Goal: Check status: Check status

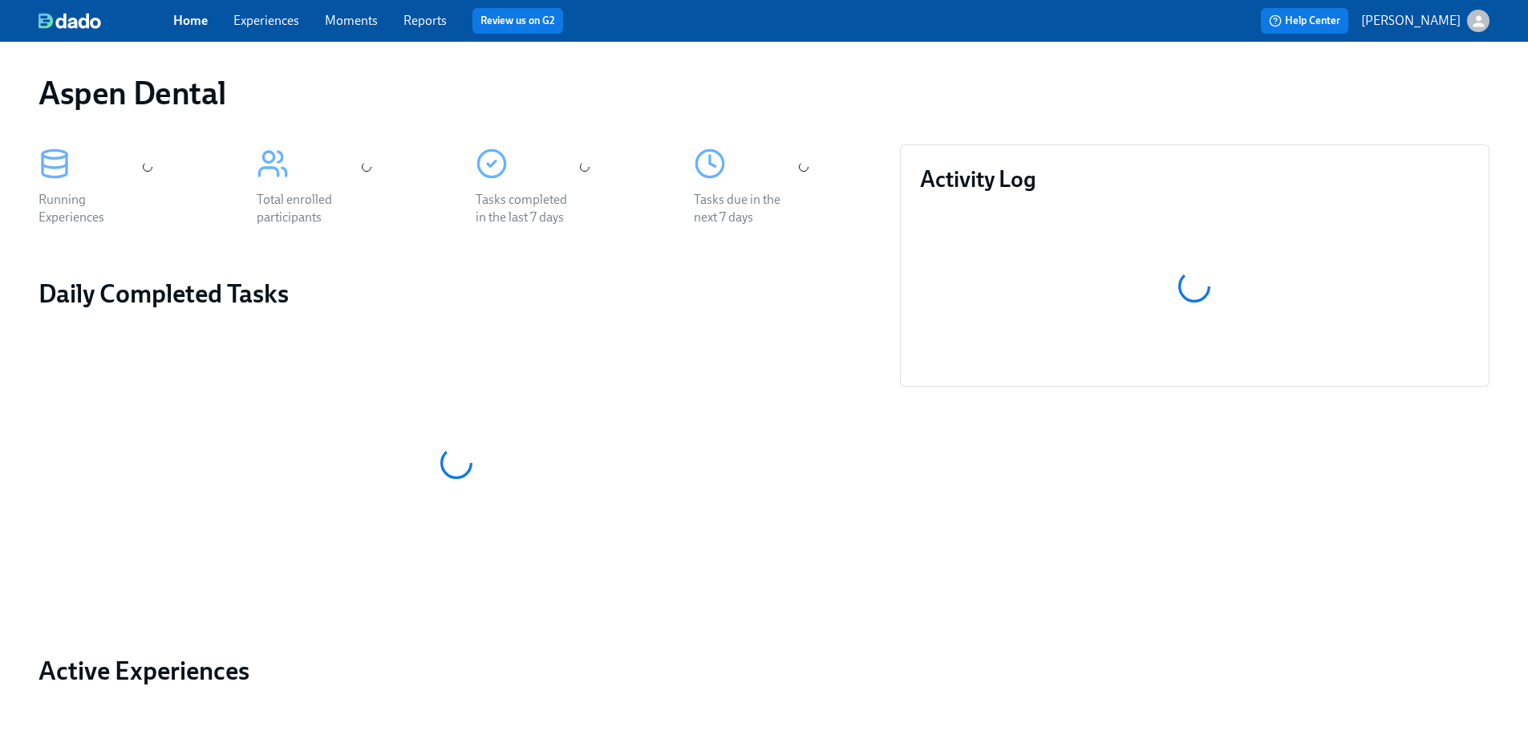
click at [420, 25] on link "Reports" at bounding box center [424, 20] width 43 height 15
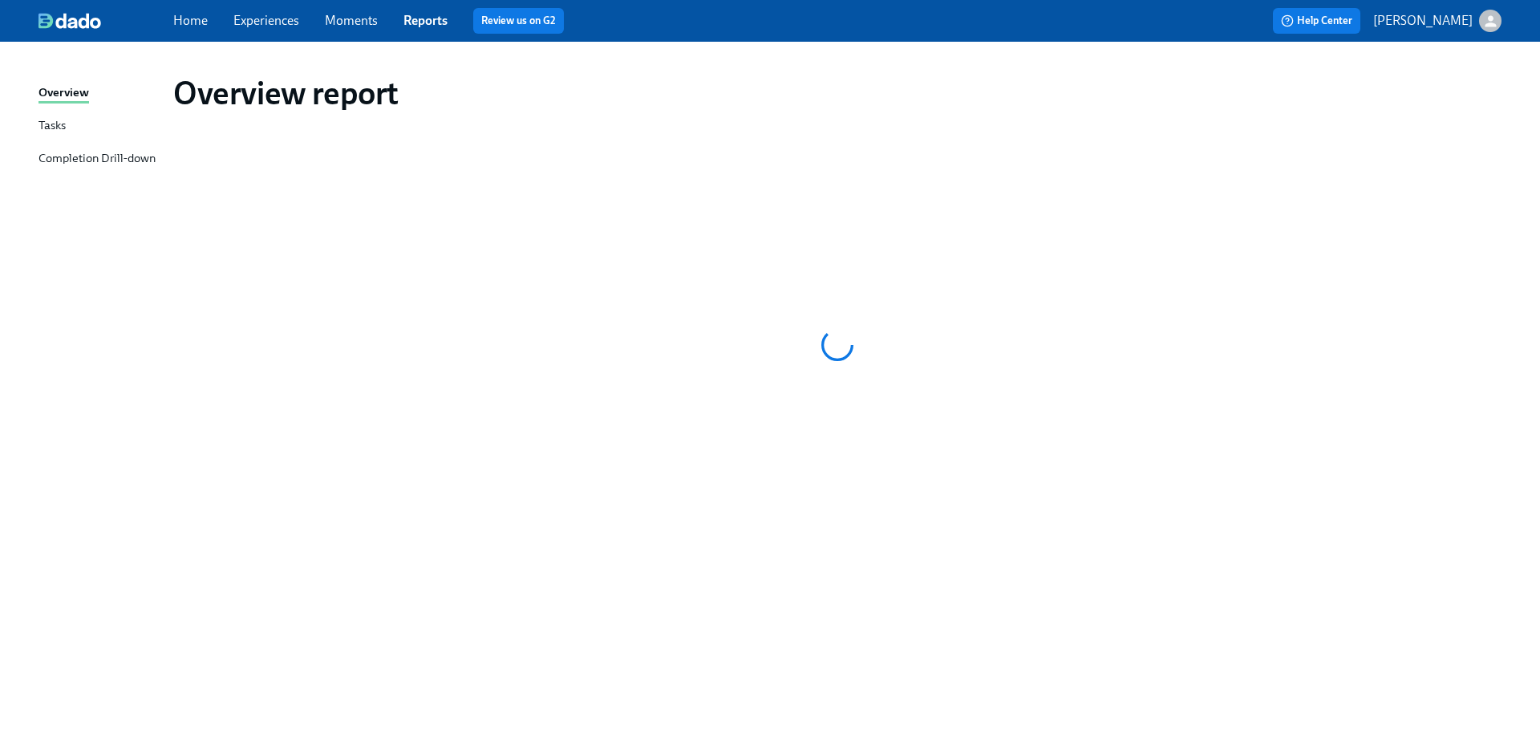
click at [128, 155] on div "Completion Drill-down" at bounding box center [97, 159] width 117 height 20
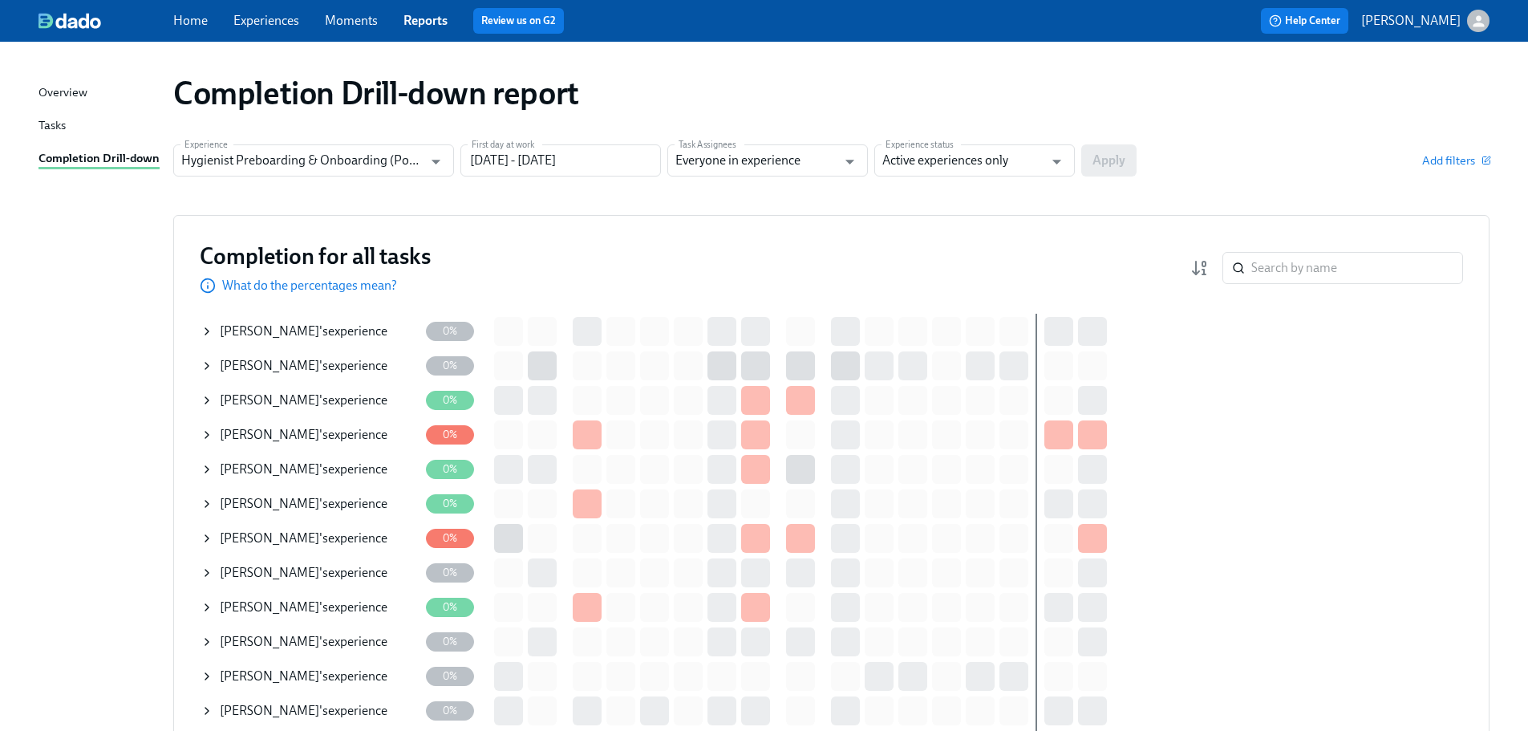
click at [1007, 176] on section "Experience Hygienist Preboarding & Onboarding (Post-pilot roll-out) Experience …" at bounding box center [831, 166] width 1316 height 45
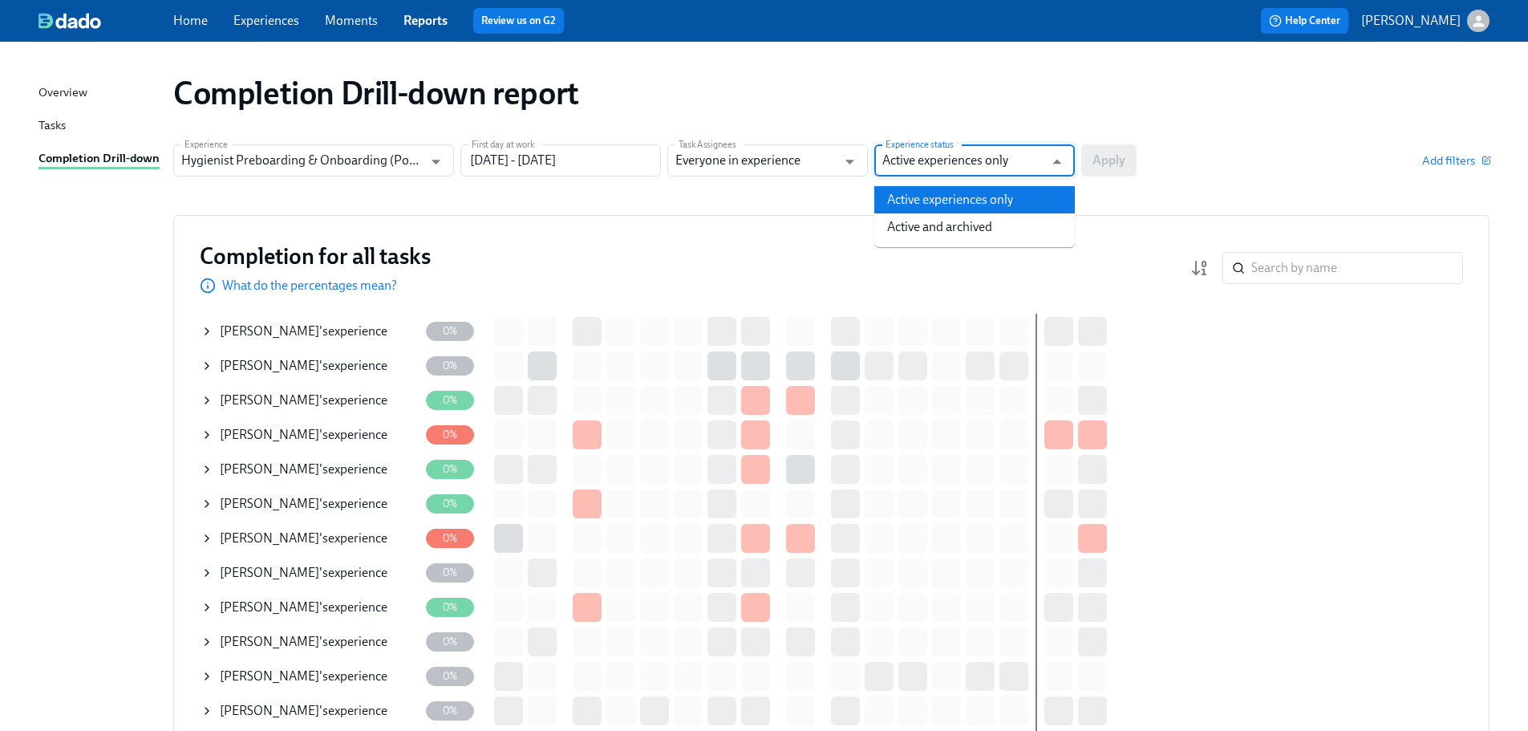
click at [1019, 172] on input "Active experiences only" at bounding box center [962, 160] width 161 height 32
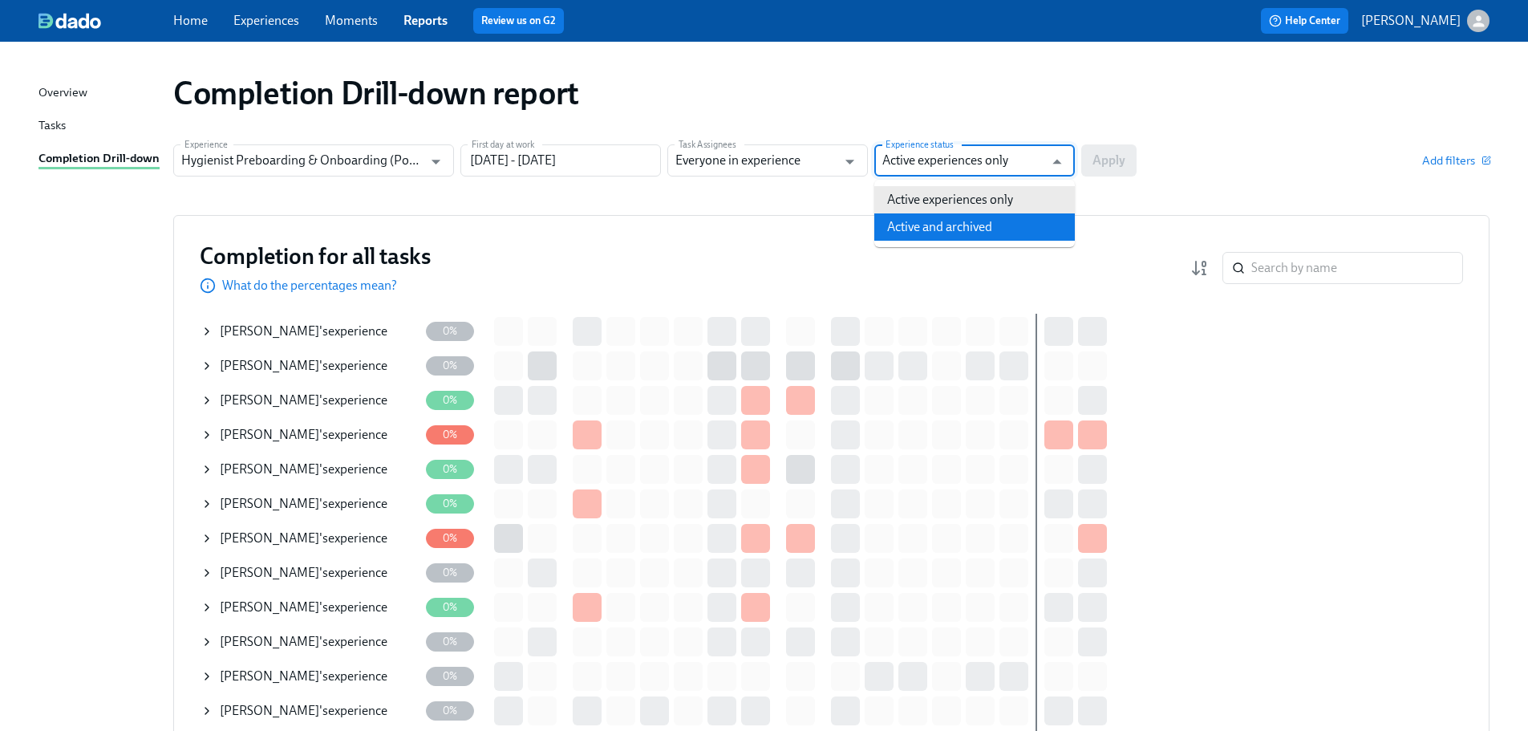
click at [1024, 234] on li "Active and archived" at bounding box center [974, 226] width 201 height 27
type input "Active and archived"
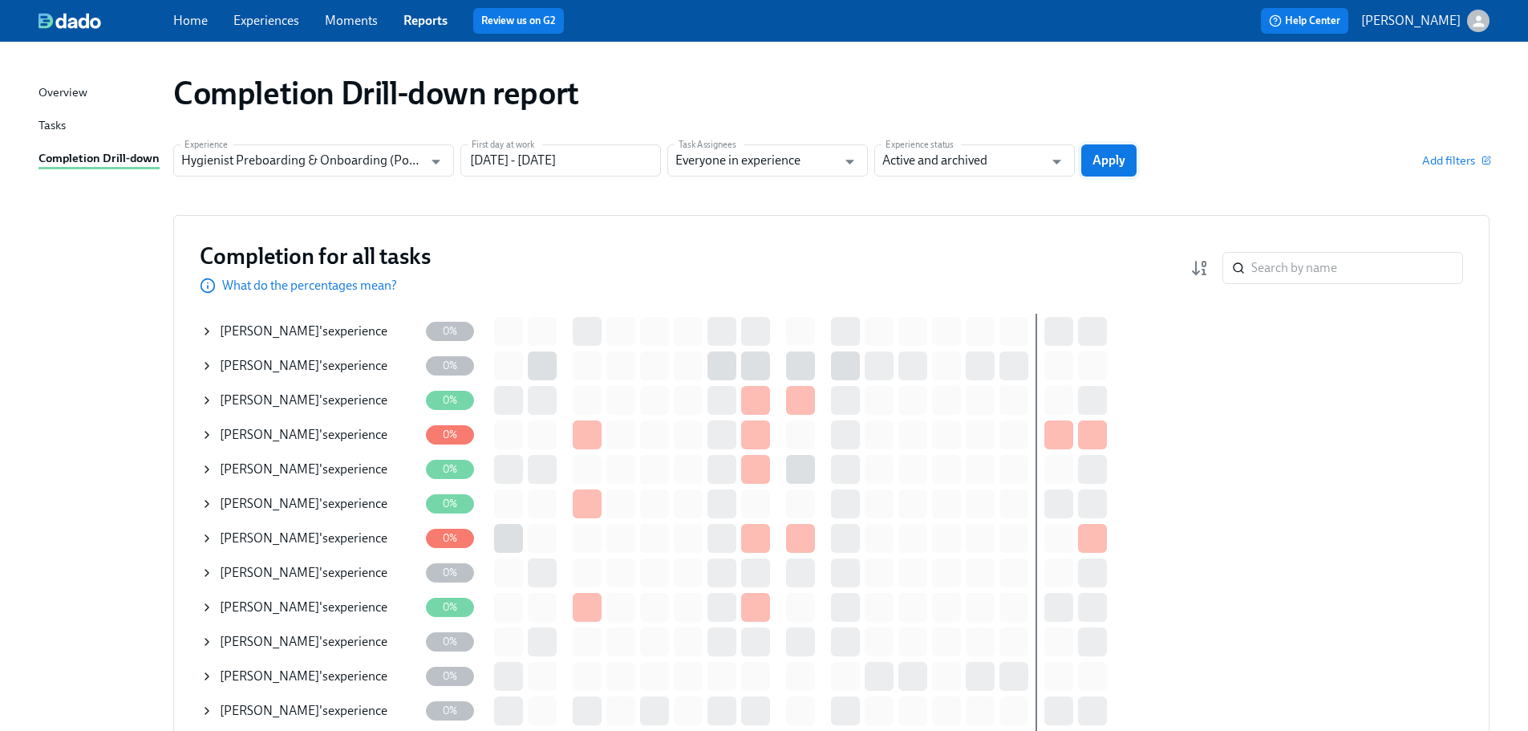
click at [1110, 161] on span "Apply" at bounding box center [1109, 160] width 33 height 16
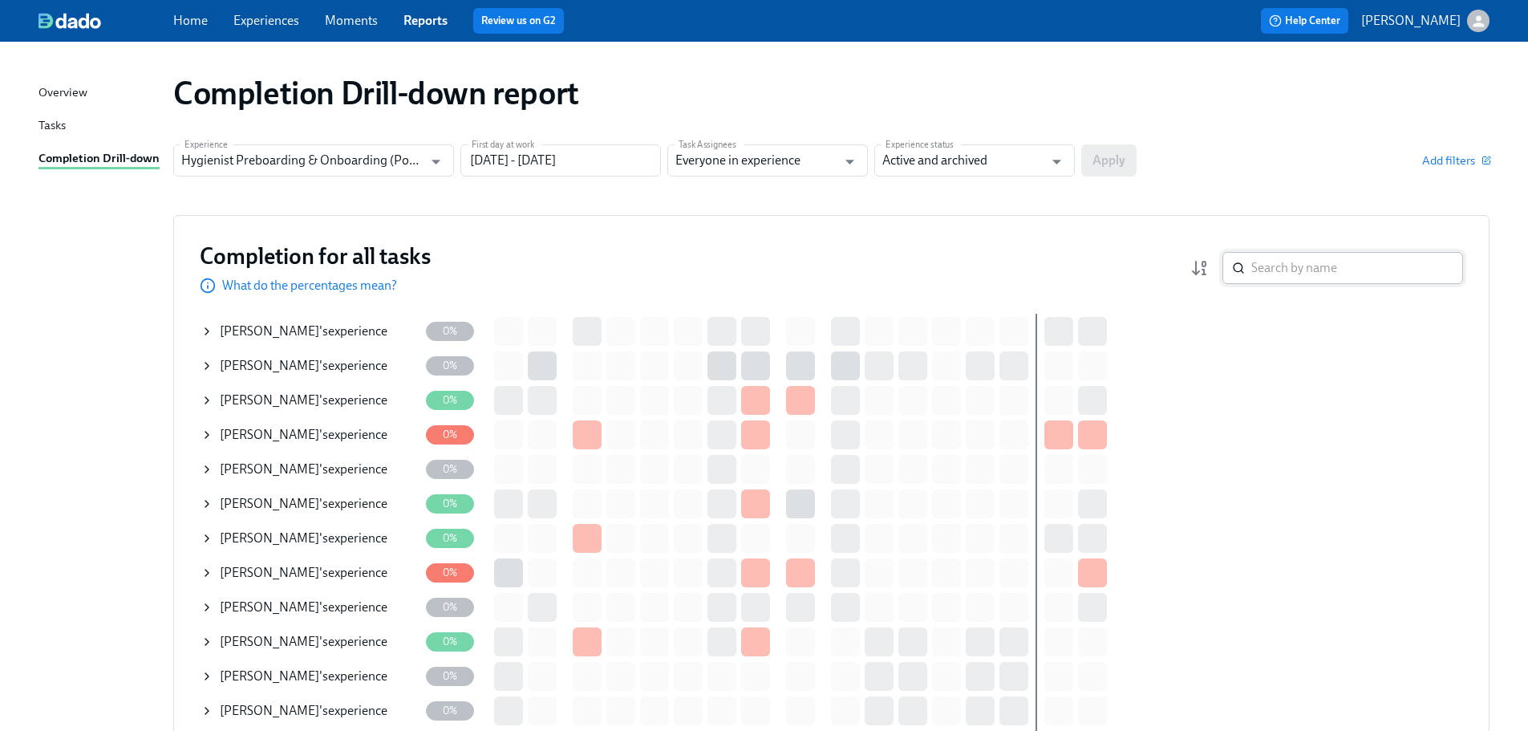
click at [1287, 270] on input "search" at bounding box center [1357, 268] width 212 height 32
click at [1312, 269] on input "search" at bounding box center [1357, 268] width 212 height 32
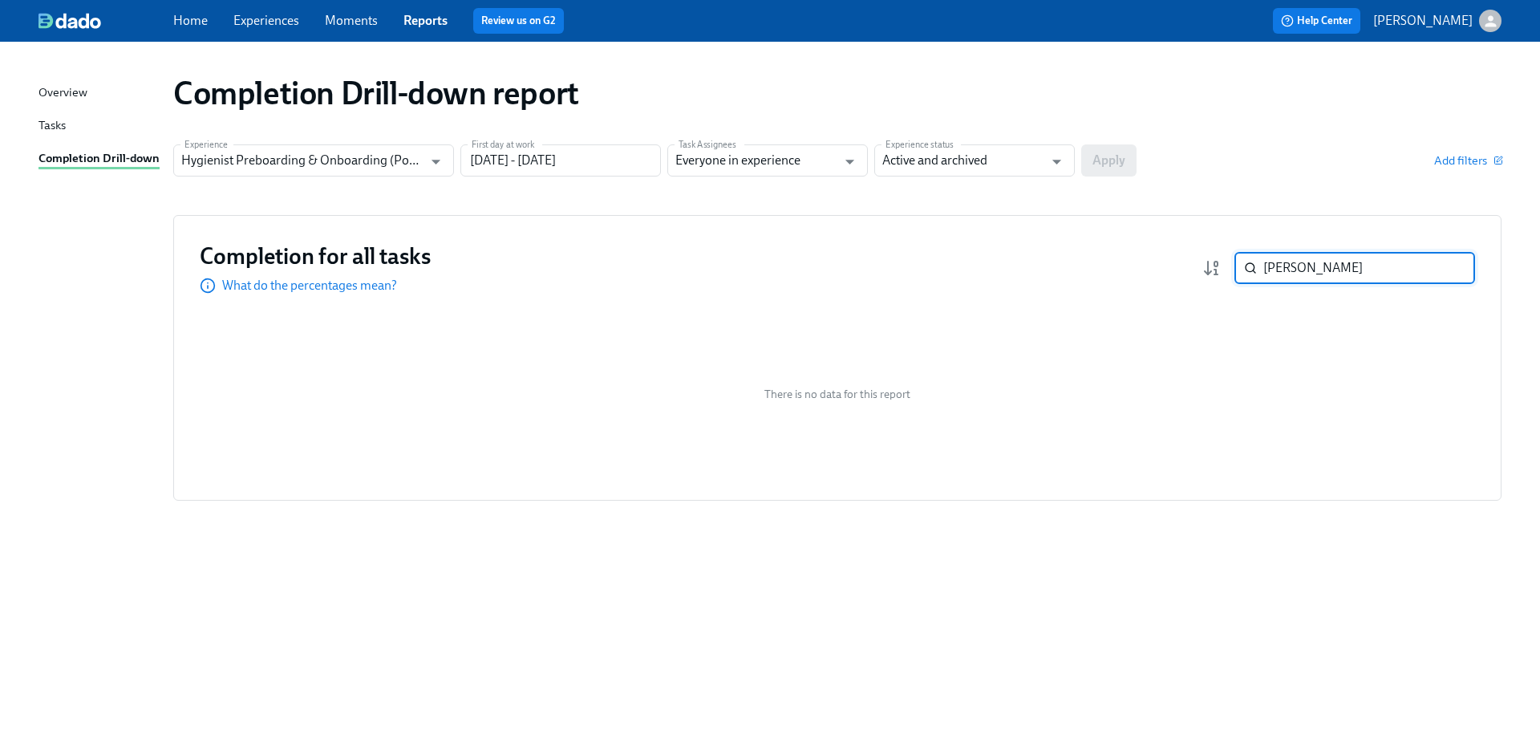
drag, startPoint x: 1312, startPoint y: 269, endPoint x: 1145, endPoint y: 277, distance: 167.0
click at [1145, 277] on div "Completion for all tasks What do the percentages mean? [PERSON_NAME] ​" at bounding box center [837, 267] width 1275 height 53
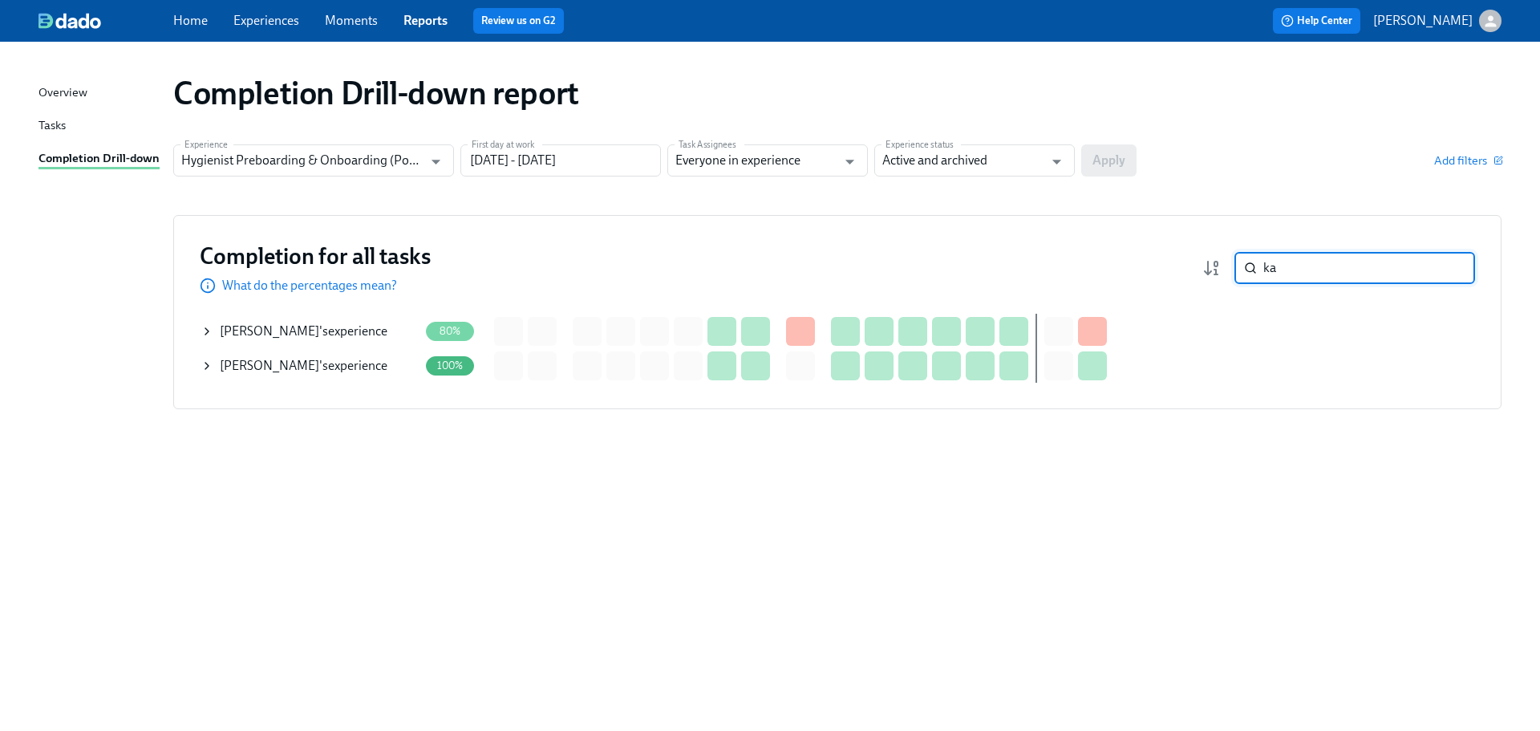
type input "k"
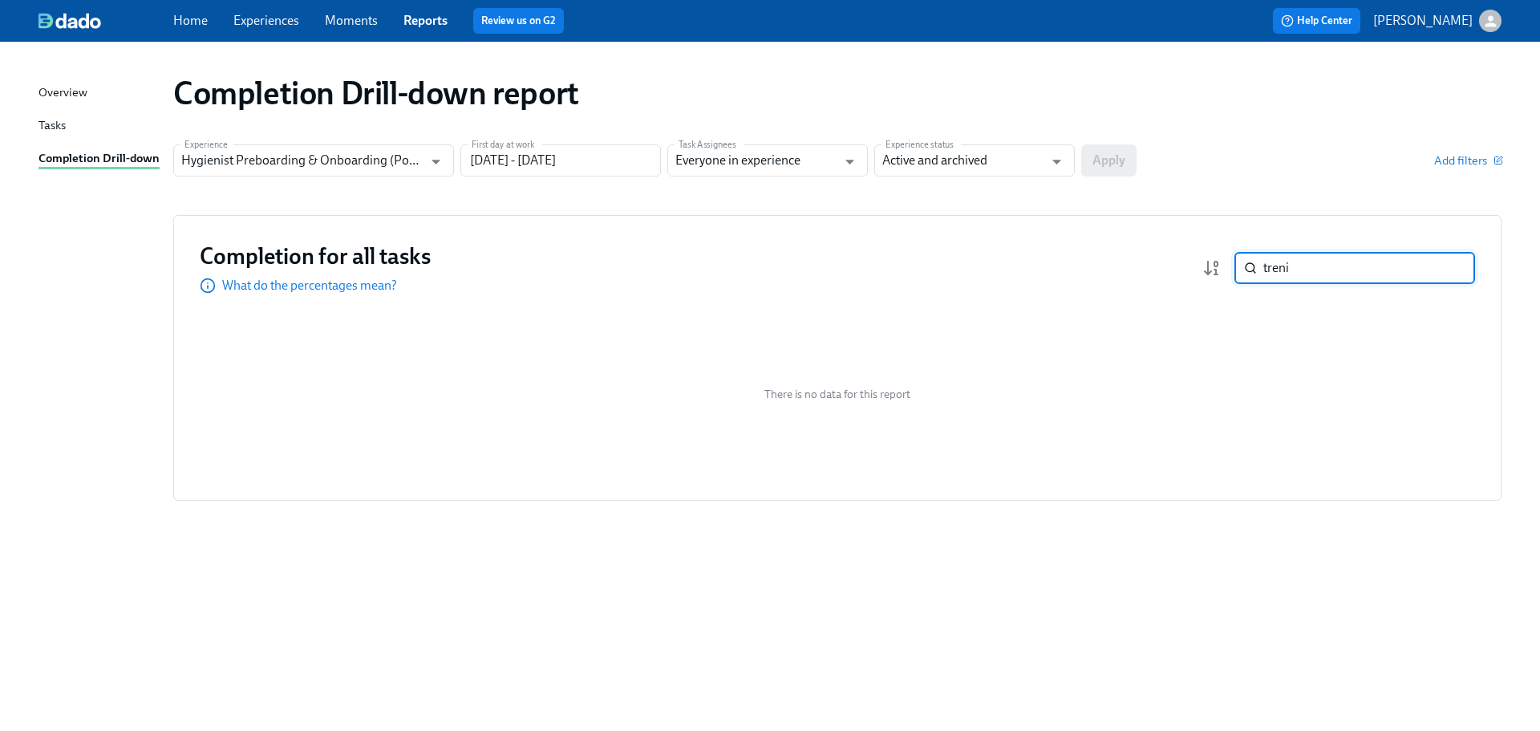
type input "[PERSON_NAME]"
click at [1290, 274] on input "[PERSON_NAME]" at bounding box center [1369, 268] width 212 height 32
